Goal: Task Accomplishment & Management: Manage account settings

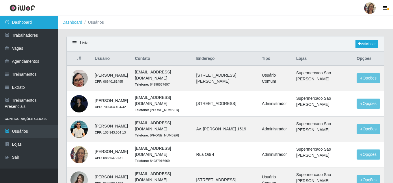
click at [22, 24] on link "Dashboard" at bounding box center [29, 22] width 58 height 13
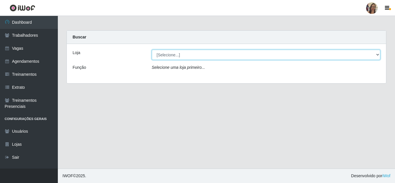
click at [184, 57] on select "[Selecione...] Supermercado Sao Francisco - Amarante" at bounding box center [266, 55] width 229 height 10
select select "383"
click at [152, 50] on select "[Selecione...] Supermercado Sao Francisco - Amarante" at bounding box center [266, 55] width 229 height 10
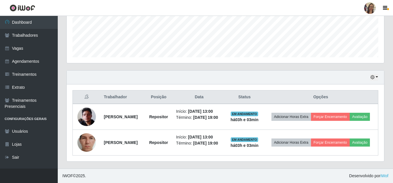
scroll to position [158, 0]
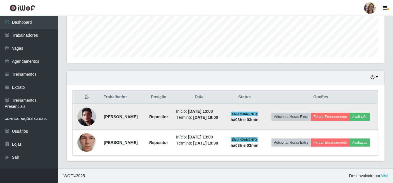
drag, startPoint x: 102, startPoint y: 111, endPoint x: 153, endPoint y: 111, distance: 51.2
click at [138, 114] on strong "[PERSON_NAME]" at bounding box center [121, 116] width 34 height 5
click at [101, 109] on td "[PERSON_NAME]" at bounding box center [122, 117] width 44 height 26
drag, startPoint x: 101, startPoint y: 110, endPoint x: 159, endPoint y: 111, distance: 58.1
click at [145, 111] on td "[PERSON_NAME]" at bounding box center [122, 117] width 44 height 26
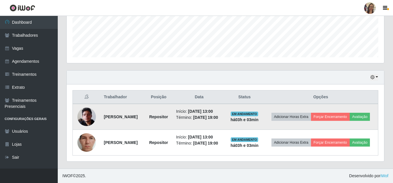
copy strong "[PERSON_NAME]"
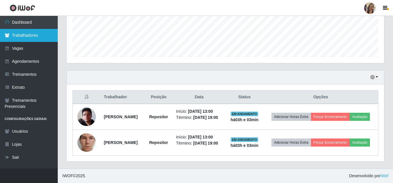
click at [26, 36] on link "Trabalhadores" at bounding box center [29, 35] width 58 height 13
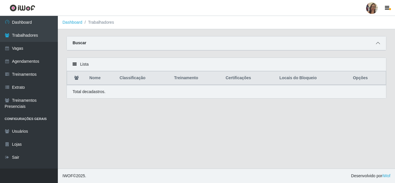
click at [378, 45] on icon at bounding box center [378, 43] width 4 height 4
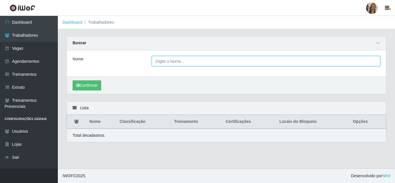
click at [169, 62] on input "Nome" at bounding box center [266, 61] width 229 height 10
paste input "[PERSON_NAME]"
type input "[PERSON_NAME]"
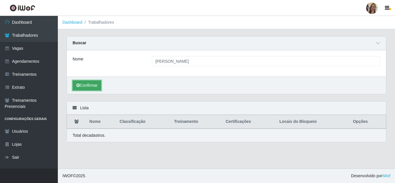
click at [78, 86] on icon "submit" at bounding box center [77, 85] width 3 height 4
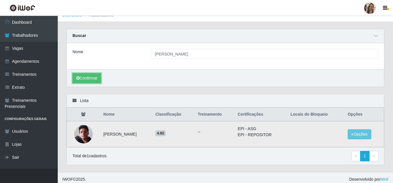
scroll to position [11, 0]
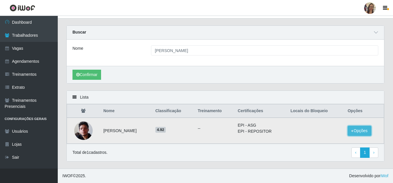
click at [365, 132] on button "Opções" at bounding box center [360, 131] width 24 height 10
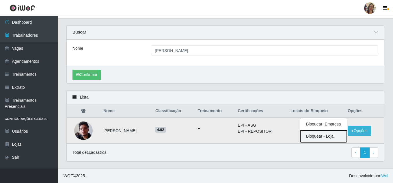
click at [325, 139] on button "Bloquear - Loja" at bounding box center [324, 136] width 47 height 12
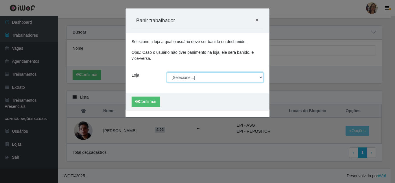
click at [192, 77] on select "[Selecione...] Supermercado Sao Francisco - Amarante" at bounding box center [215, 77] width 97 height 10
select select "383"
click at [167, 72] on select "[Selecione...] Supermercado Sao Francisco - Amarante" at bounding box center [215, 77] width 97 height 10
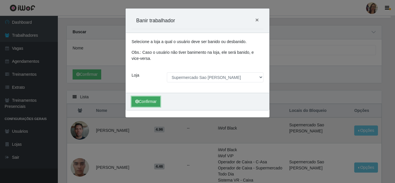
click at [137, 101] on icon "submit" at bounding box center [136, 101] width 3 height 4
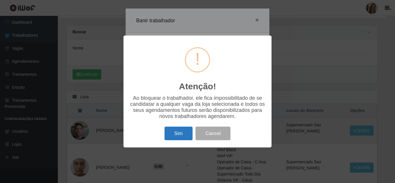
click at [174, 131] on button "Sim" at bounding box center [178, 134] width 28 height 14
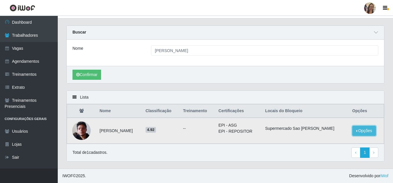
click at [364, 132] on button "Opções" at bounding box center [365, 131] width 24 height 10
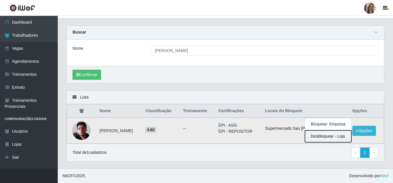
click at [336, 137] on button "Desbloquear - Loja" at bounding box center [328, 136] width 47 height 12
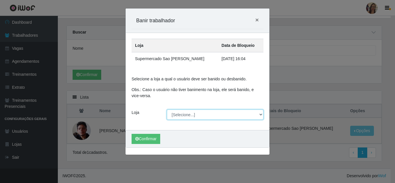
click at [261, 116] on select "[Selecione...] Supermercado Sao Francisco - Amarante" at bounding box center [215, 115] width 97 height 10
select select "383"
click at [167, 110] on select "[Selecione...] Supermercado Sao Francisco - Amarante" at bounding box center [215, 115] width 97 height 10
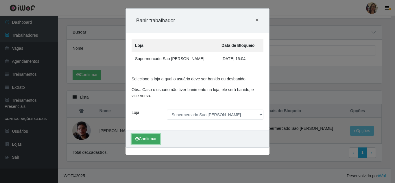
click at [137, 139] on icon "submit" at bounding box center [136, 139] width 3 height 4
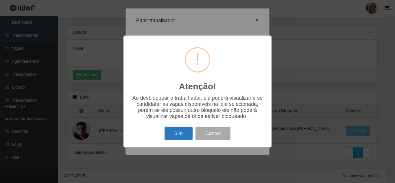
click at [170, 137] on button "Sim" at bounding box center [178, 134] width 28 height 14
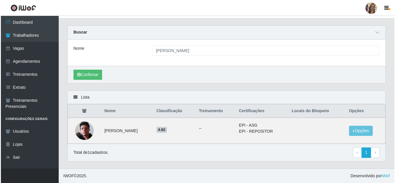
scroll to position [0, 0]
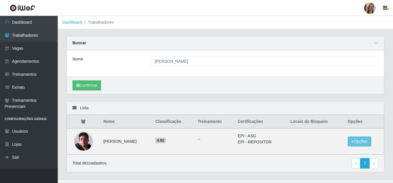
click at [301, 121] on th "Locais do Bloqueio" at bounding box center [315, 122] width 57 height 14
click at [303, 121] on th "Locais do Bloqueio" at bounding box center [315, 122] width 57 height 14
click at [376, 45] on icon at bounding box center [376, 43] width 4 height 4
